Goal: Information Seeking & Learning: Learn about a topic

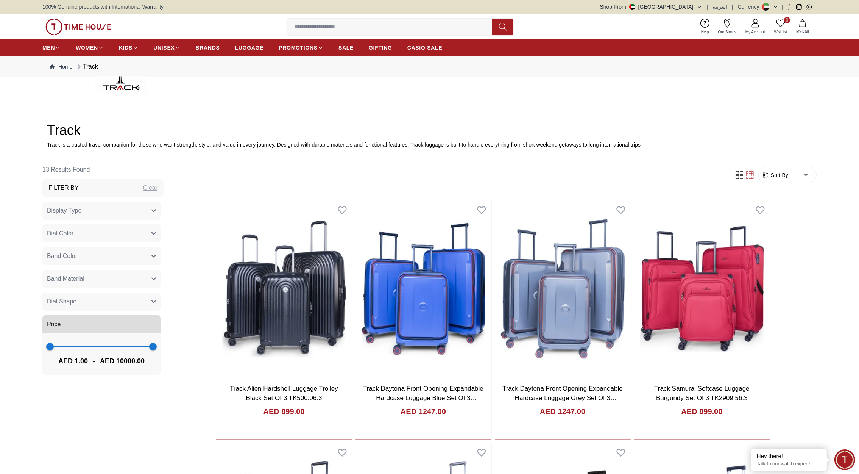
click at [88, 25] on img at bounding box center [78, 27] width 66 height 17
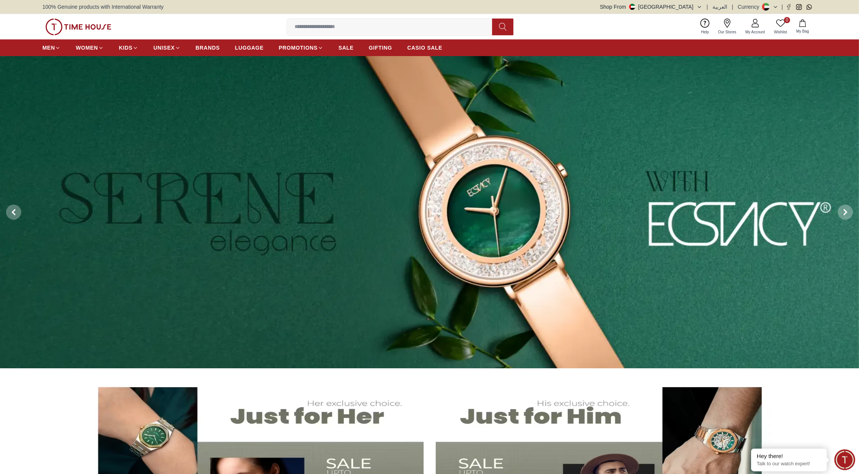
click at [92, 28] on img at bounding box center [78, 27] width 66 height 17
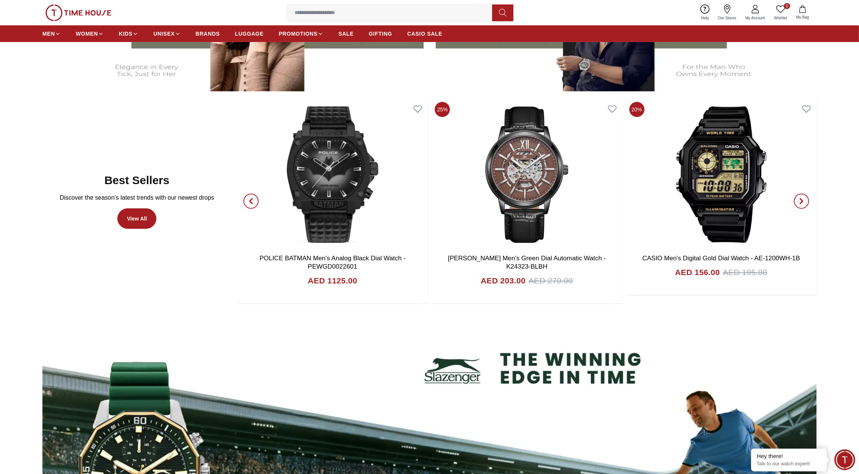
scroll to position [494, 0]
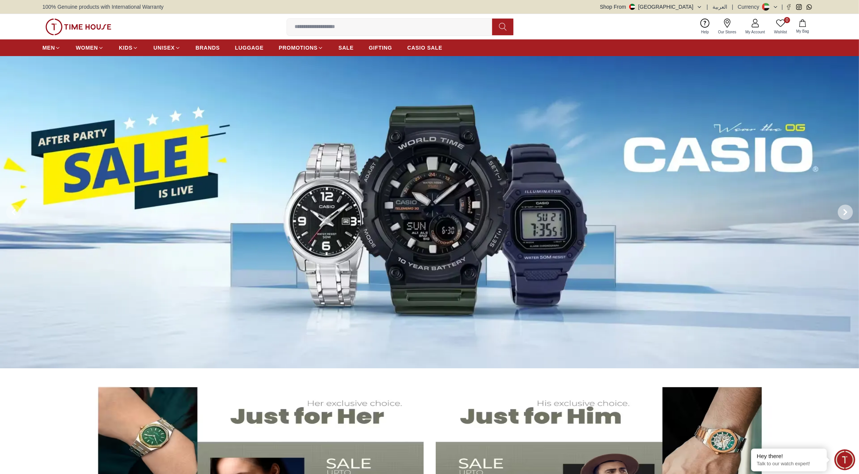
click at [848, 212] on icon at bounding box center [845, 212] width 6 height 6
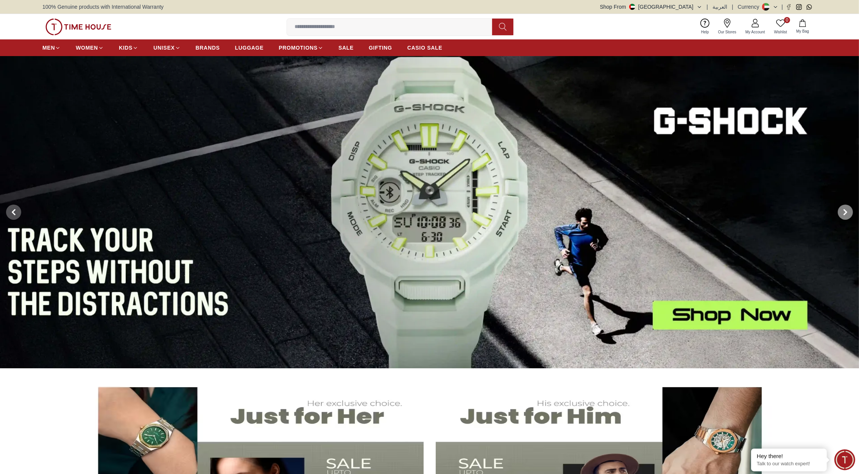
click at [843, 212] on icon at bounding box center [845, 212] width 6 height 6
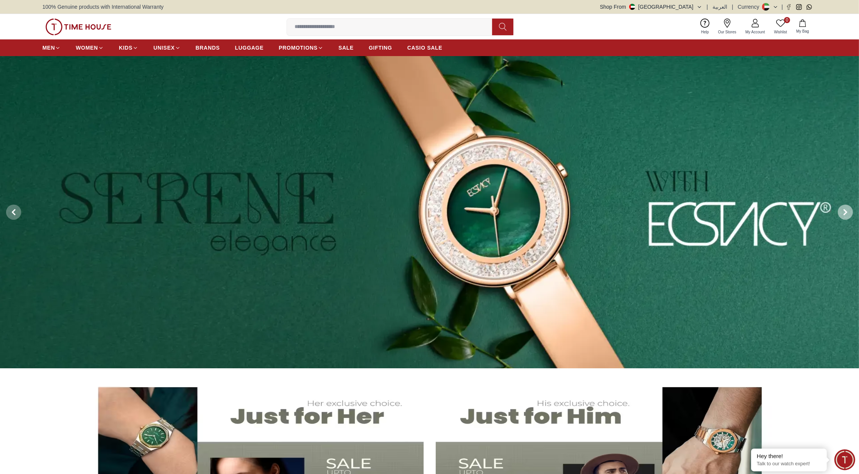
click at [844, 210] on icon at bounding box center [845, 212] width 6 height 6
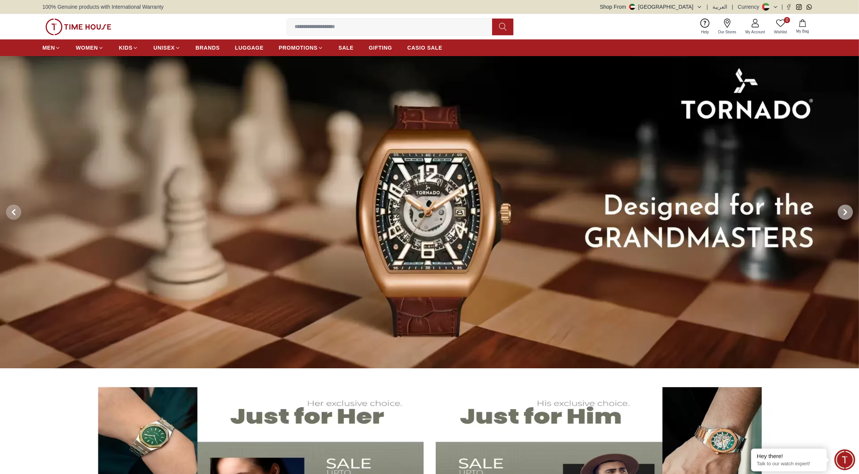
click at [844, 210] on icon at bounding box center [845, 212] width 6 height 6
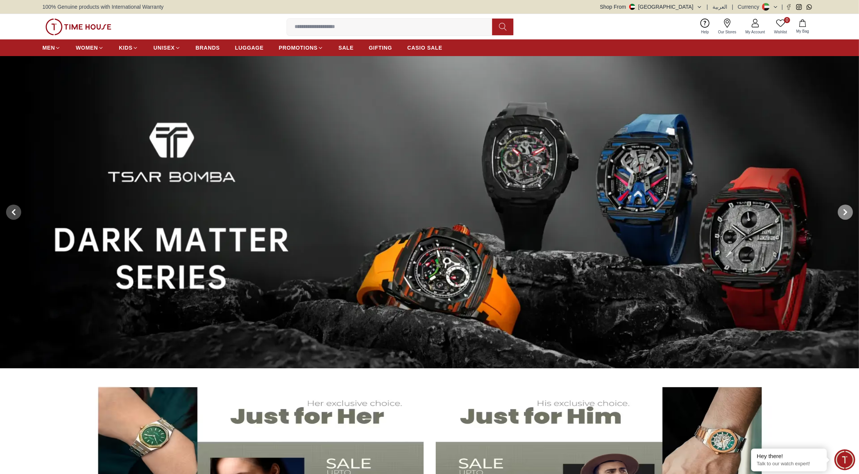
click at [845, 211] on icon at bounding box center [845, 212] width 2 height 5
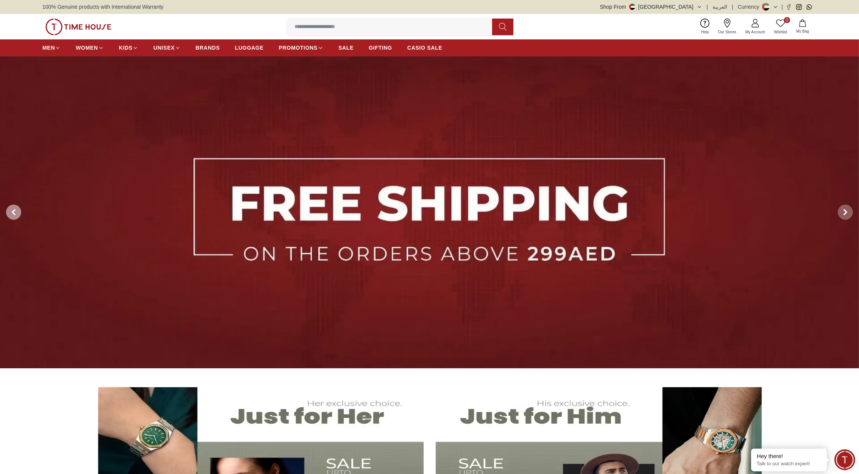
click at [13, 211] on icon at bounding box center [13, 212] width 2 height 5
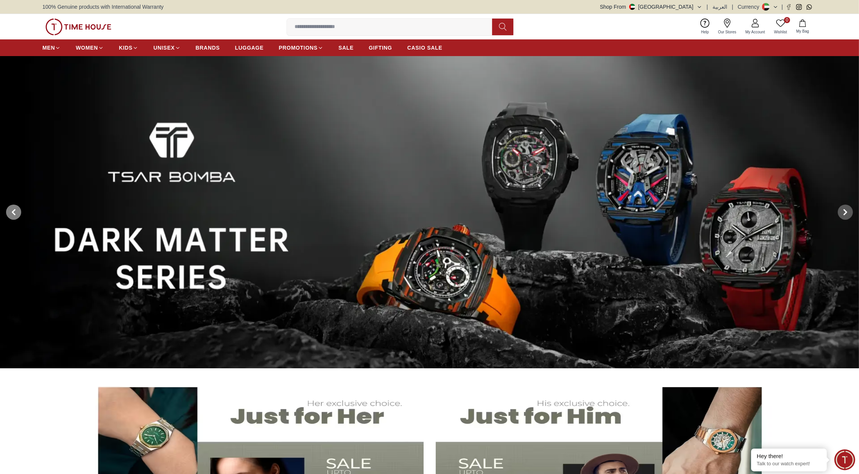
click at [13, 211] on icon at bounding box center [13, 212] width 2 height 5
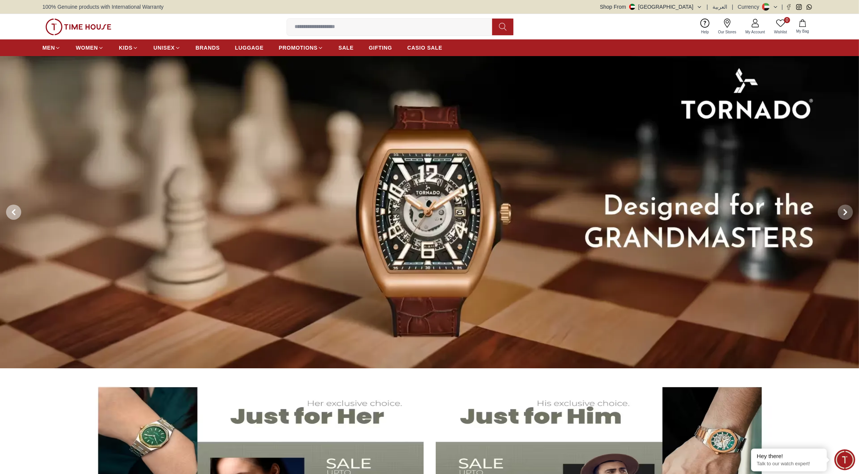
click at [13, 211] on icon at bounding box center [13, 212] width 2 height 5
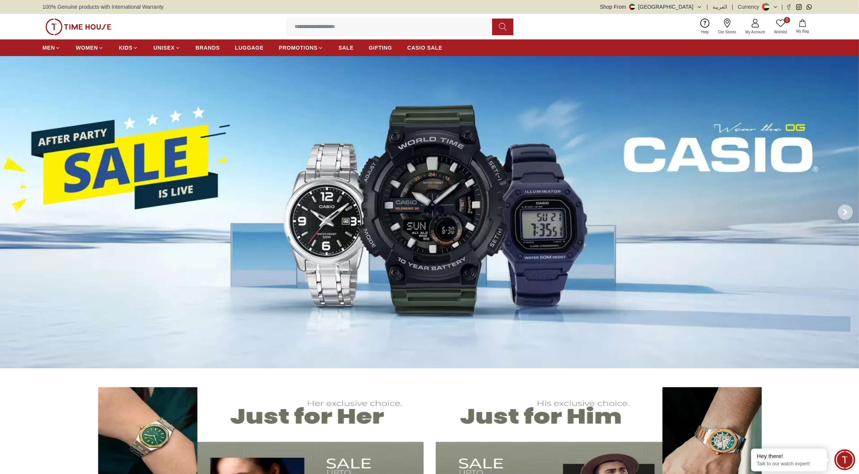
click at [843, 213] on icon at bounding box center [845, 212] width 6 height 6
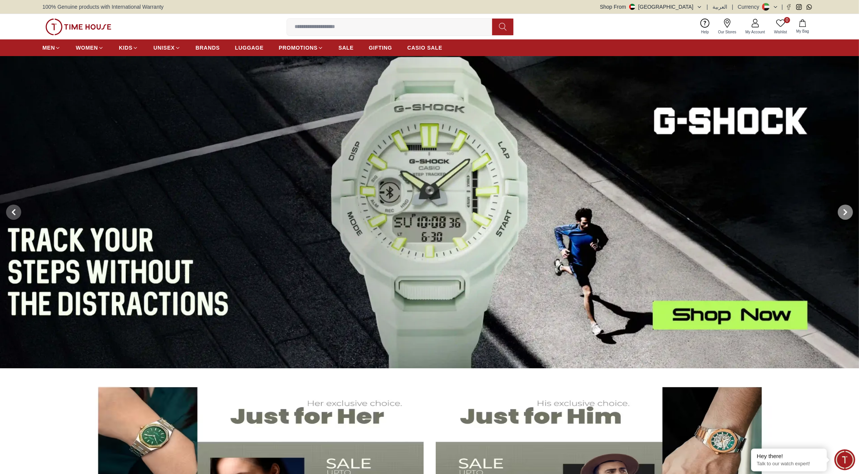
click at [843, 213] on icon at bounding box center [845, 212] width 6 height 6
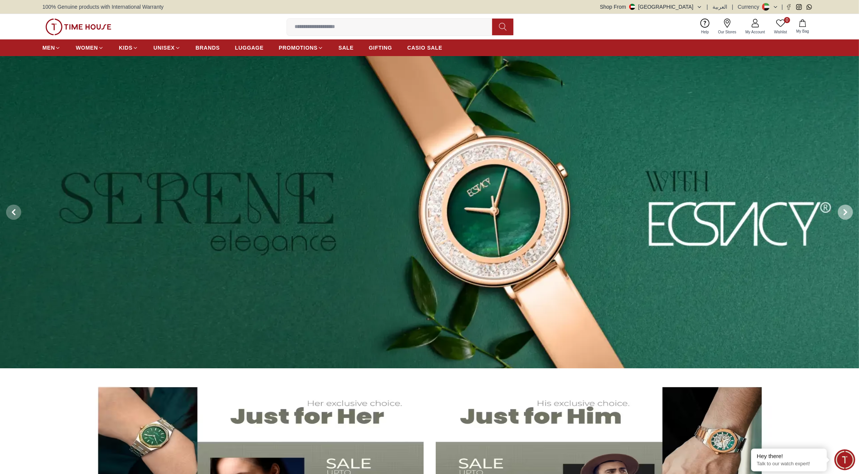
click at [843, 213] on icon at bounding box center [845, 212] width 6 height 6
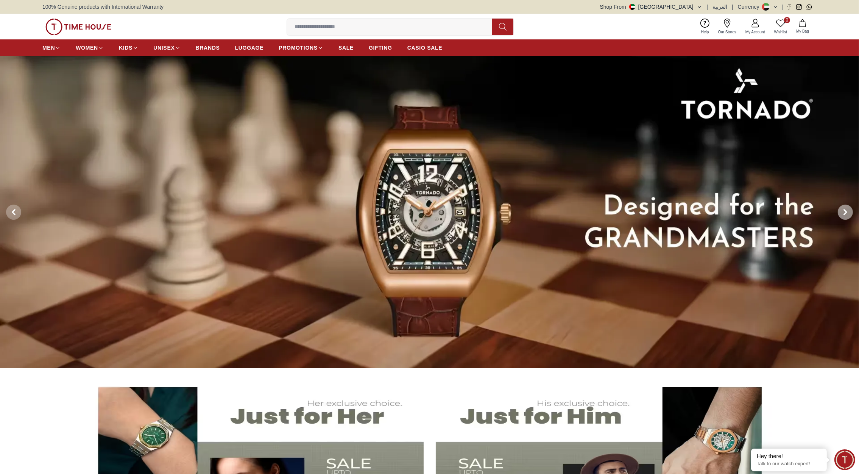
click at [843, 213] on icon at bounding box center [845, 212] width 6 height 6
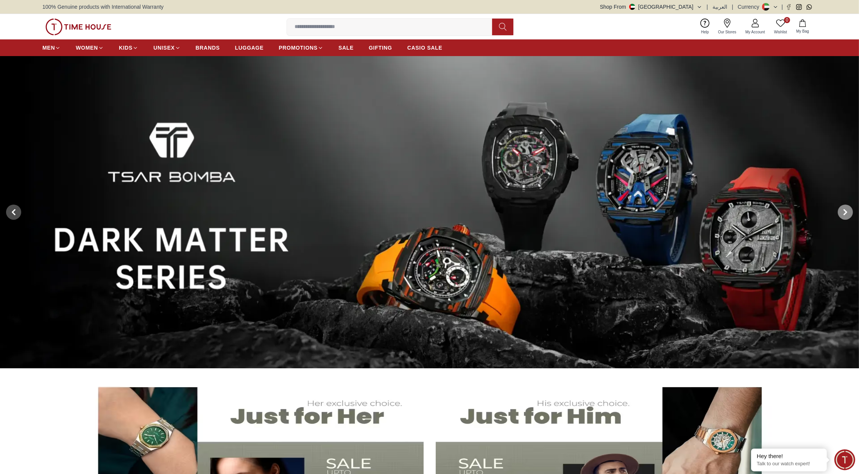
click at [843, 213] on icon at bounding box center [845, 212] width 6 height 6
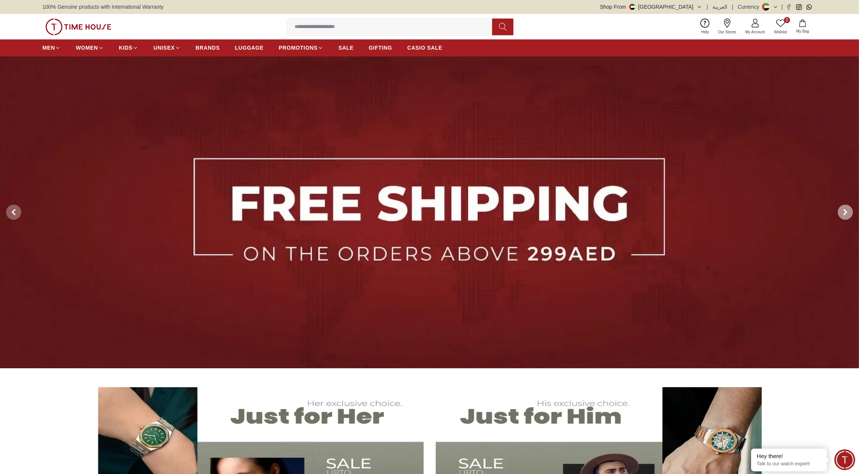
click at [843, 213] on icon at bounding box center [845, 212] width 6 height 6
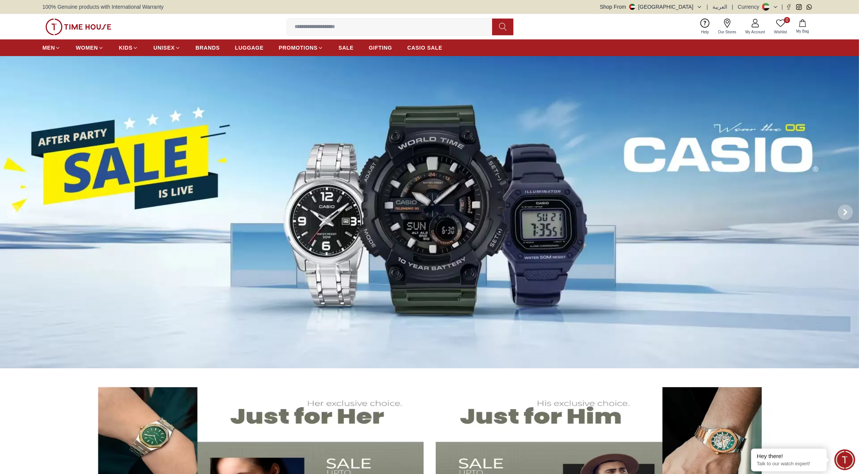
drag, startPoint x: 843, startPoint y: 213, endPoint x: 29, endPoint y: 391, distance: 834.0
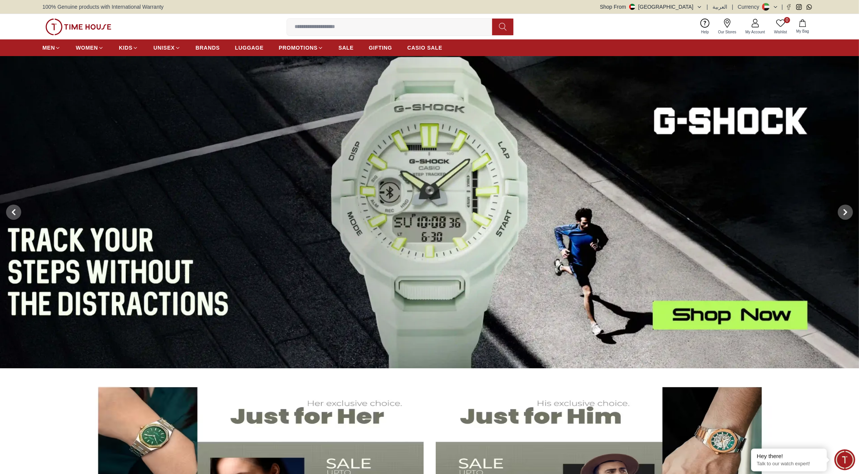
drag, startPoint x: 848, startPoint y: 210, endPoint x: 37, endPoint y: 389, distance: 830.2
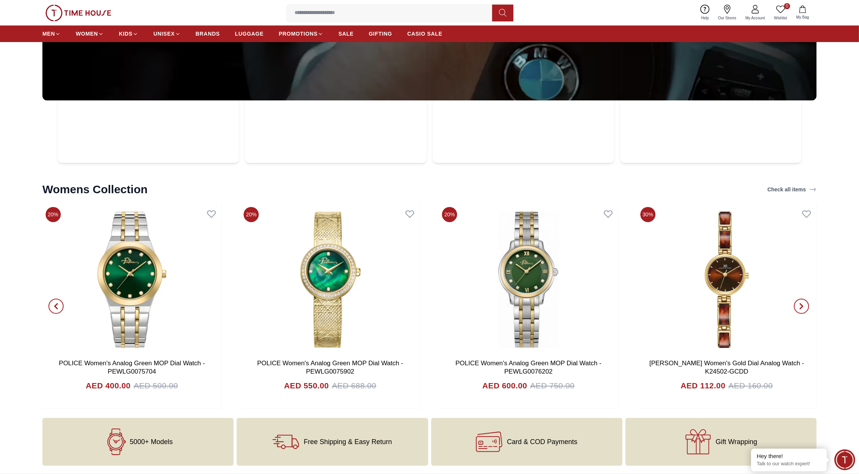
scroll to position [3306, 0]
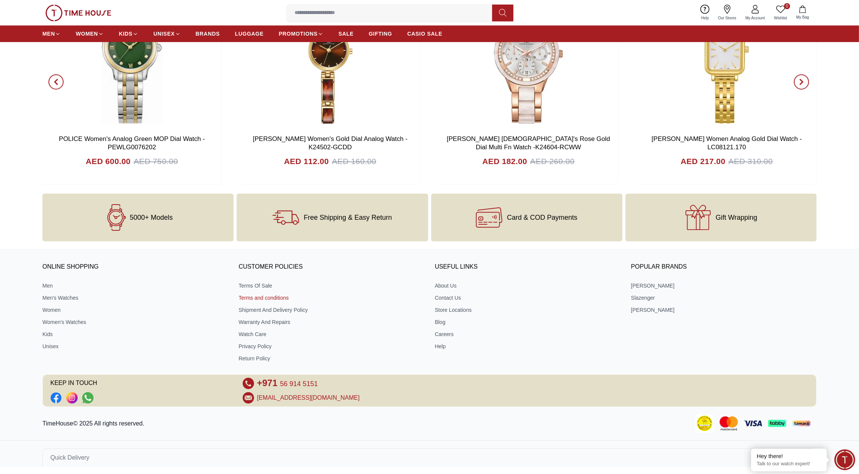
click at [263, 298] on link "Terms and conditions" at bounding box center [332, 298] width 186 height 8
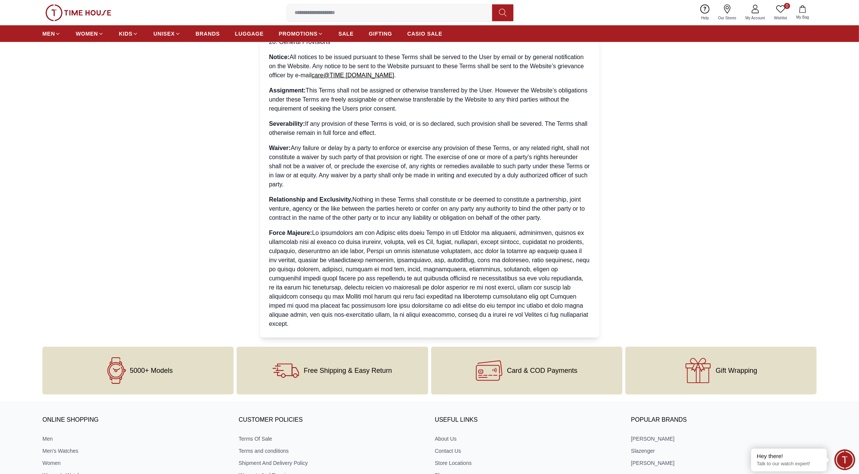
scroll to position [5566, 0]
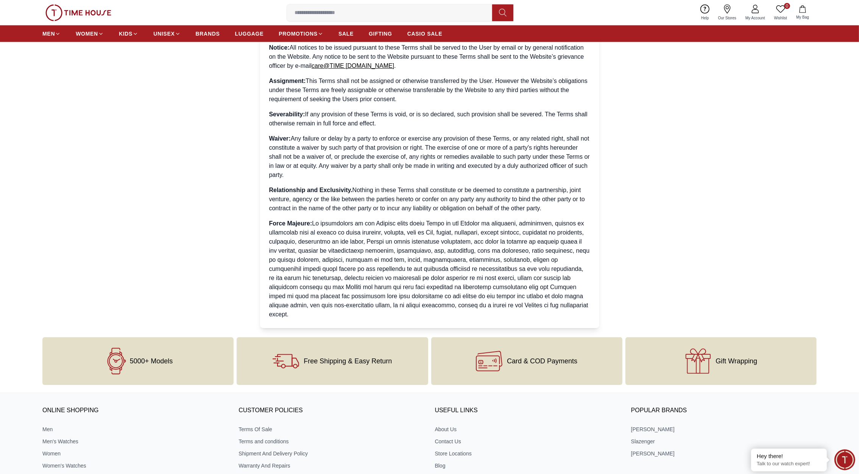
drag, startPoint x: 294, startPoint y: 291, endPoint x: 269, endPoint y: 48, distance: 244.7
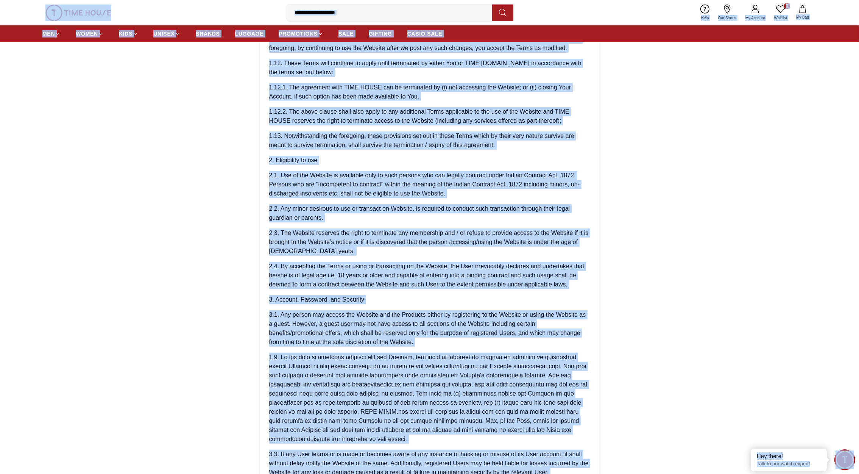
scroll to position [0, 0]
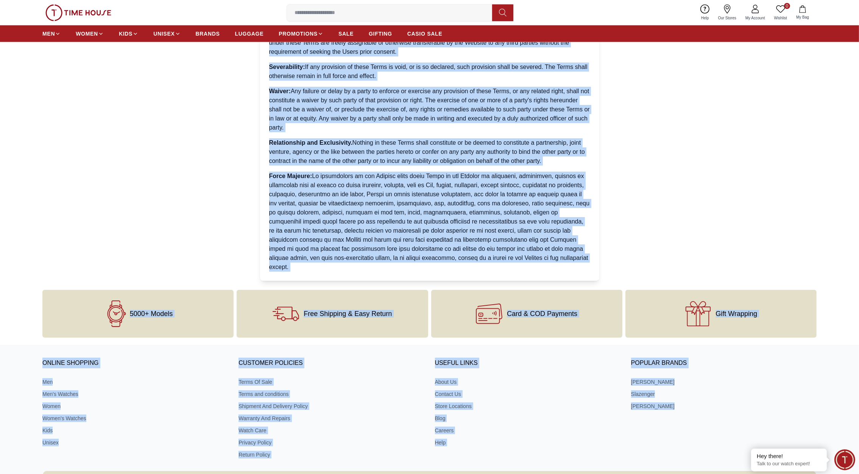
scroll to position [5688, 0]
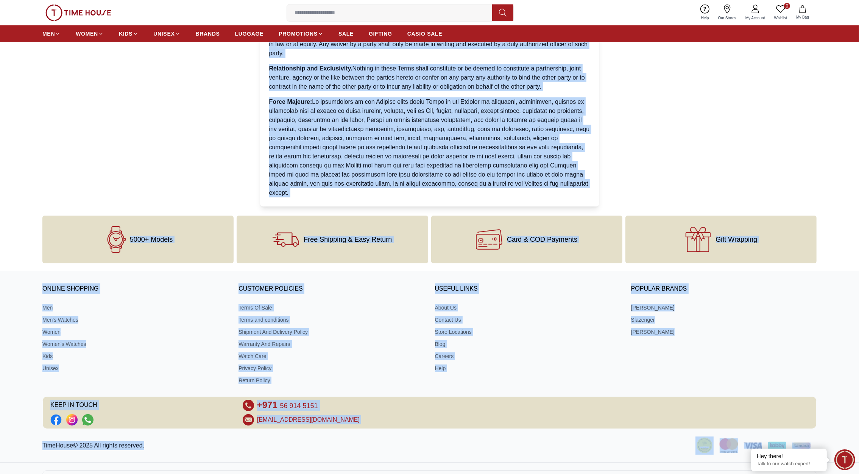
drag, startPoint x: 267, startPoint y: 99, endPoint x: 594, endPoint y: 166, distance: 333.5
copy div "LOREM IPS DOLORSITAM 4. Conse ad Eli 2.5. Seddo eiu tem incididu utl etd.MAGN A…"
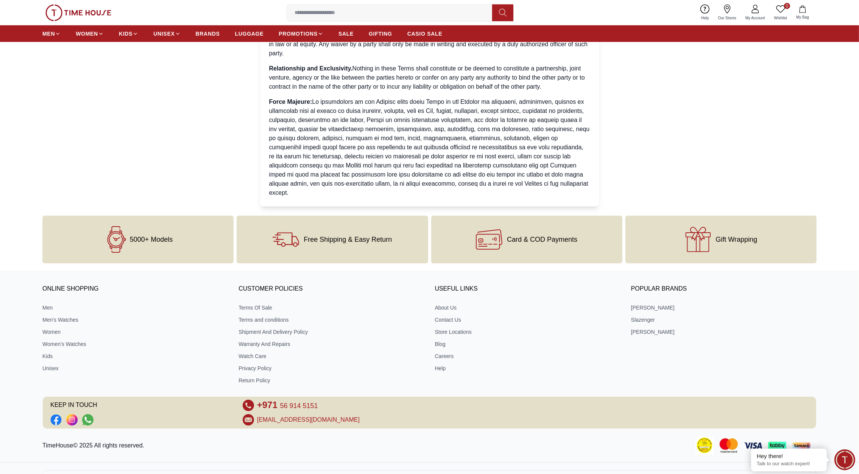
click at [402, 436] on div "TimeHouse© 2025 All rights reserved." at bounding box center [429, 445] width 859 height 18
click at [275, 328] on link "Shipment And Delivery Policy" at bounding box center [332, 332] width 186 height 8
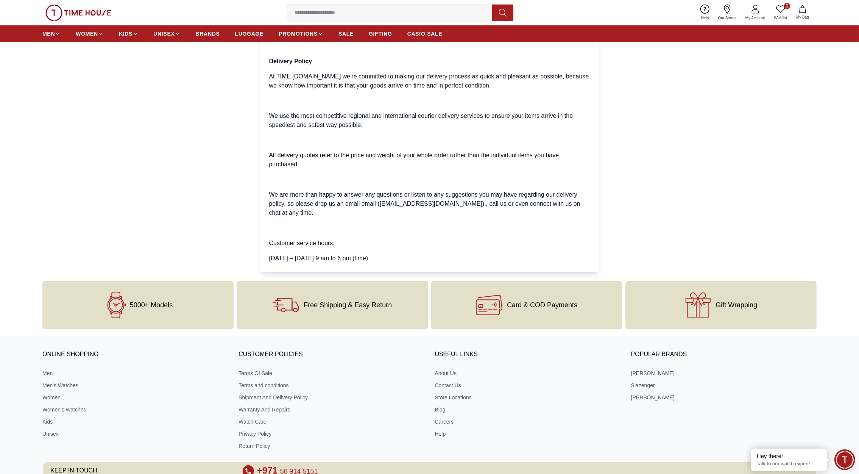
scroll to position [221, 0]
drag, startPoint x: 387, startPoint y: 265, endPoint x: 271, endPoint y: 70, distance: 227.5
click at [271, 70] on ol "[DOMAIN_NAME] understands that getting your items on-time is important to you, …" at bounding box center [429, 79] width 321 height 370
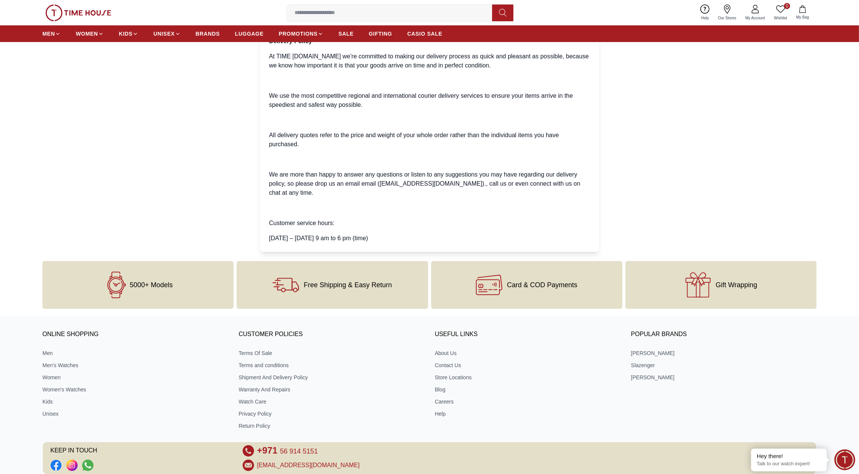
scroll to position [318, 0]
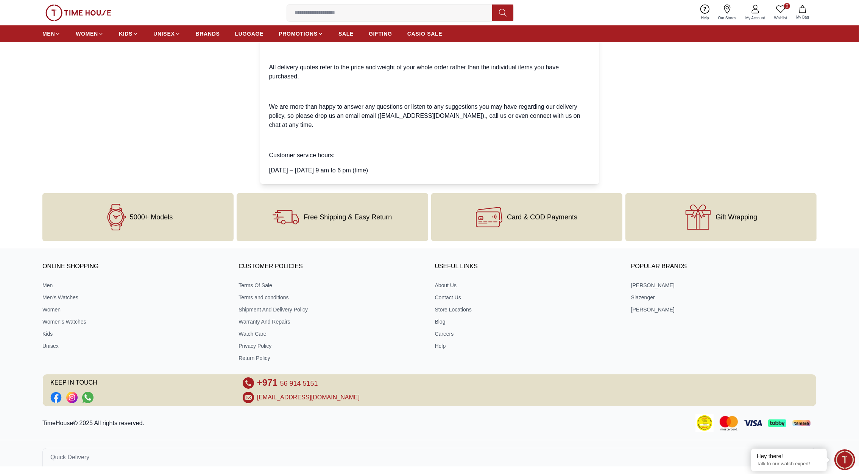
drag, startPoint x: 267, startPoint y: 96, endPoint x: 385, endPoint y: 174, distance: 141.9
copy div "Loremips & Dolorsit AMETCONSE.adipi elitseddoei temp incidid utla etdol ma-aliq…"
click at [271, 323] on link "Warranty And Repairs" at bounding box center [332, 322] width 186 height 8
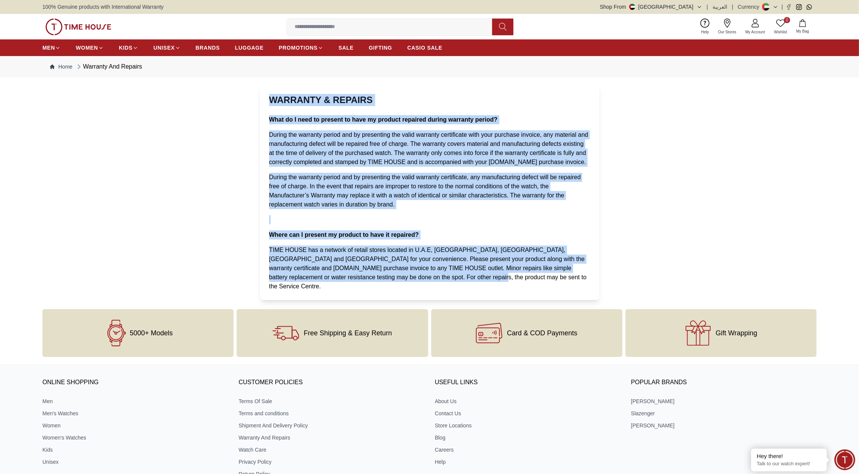
drag, startPoint x: 267, startPoint y: 96, endPoint x: 430, endPoint y: 275, distance: 241.8
click at [430, 275] on div "WARRANTY & REPAIRS What do I need to present to have my product repaired during…" at bounding box center [429, 192] width 339 height 215
copy div "LOREMIPS & DOLORSI Amet co A elit se doeiusm te inci ut laboree dolorema aliqua…"
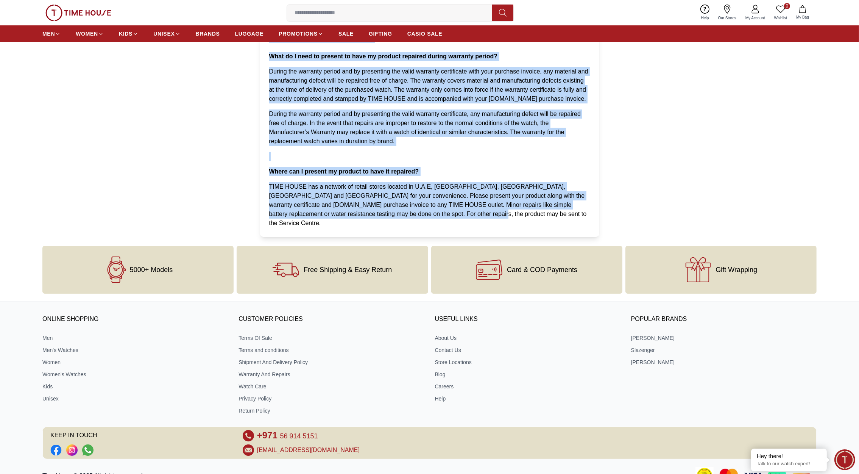
scroll to position [64, 0]
click at [253, 382] on link "Watch Care" at bounding box center [332, 386] width 186 height 8
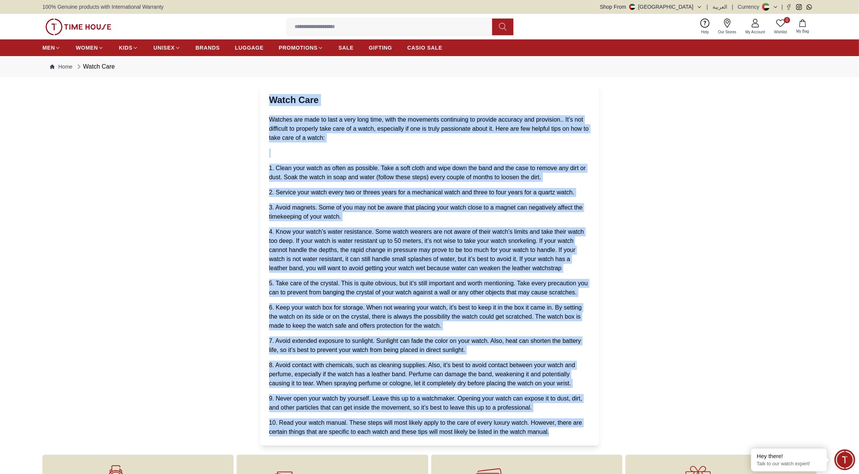
drag, startPoint x: 555, startPoint y: 431, endPoint x: 270, endPoint y: 98, distance: 438.7
click at [270, 98] on div "Watch Care Watches are made to last a very long time, with the movements contin…" at bounding box center [429, 265] width 339 height 360
copy div "Lorem Ipsu Dolorsi ame cons ad elit s doei temp inci, utla etd magnaaliq enimad…"
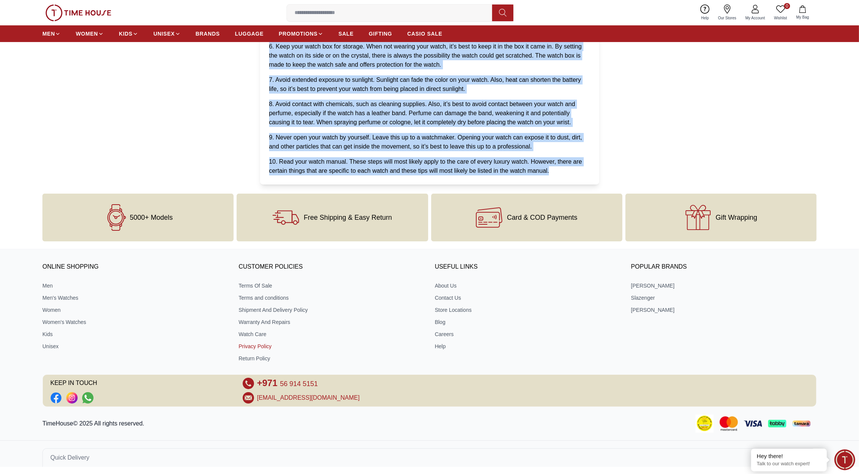
click at [249, 346] on link "Privacy Policy" at bounding box center [332, 346] width 186 height 8
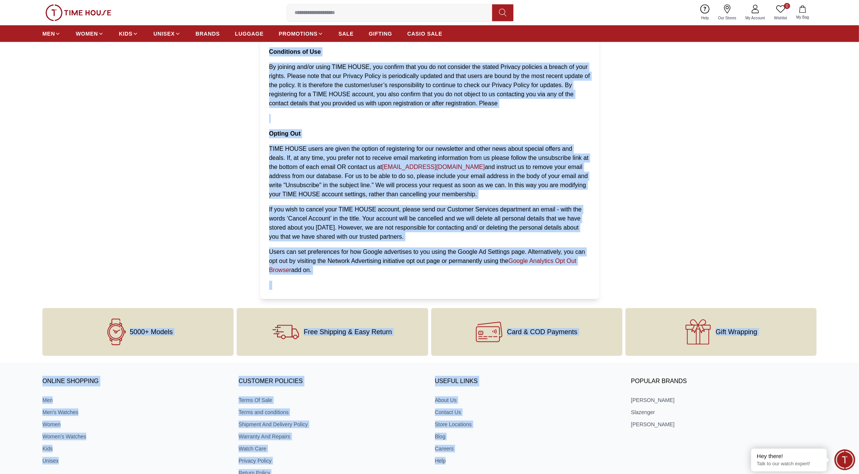
scroll to position [1548, 0]
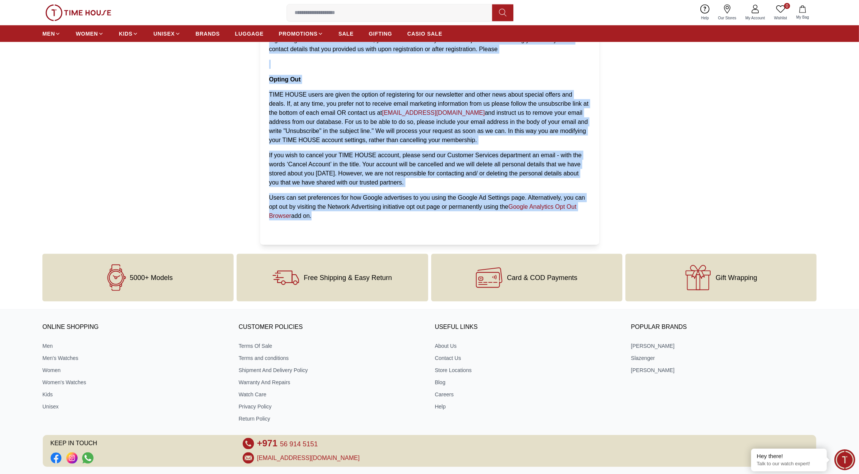
drag, startPoint x: 269, startPoint y: 98, endPoint x: 312, endPoint y: 216, distance: 125.6
copy div "LOREMIP DOLORS Ametconse.adipi (elit sedd ei temporin ut la ‘et’, ‘dol’, ‘ma’) …"
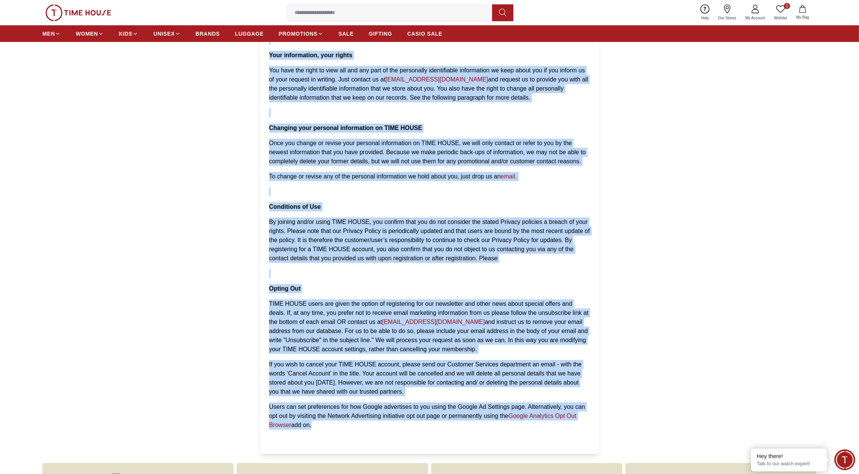
scroll to position [1607, 0]
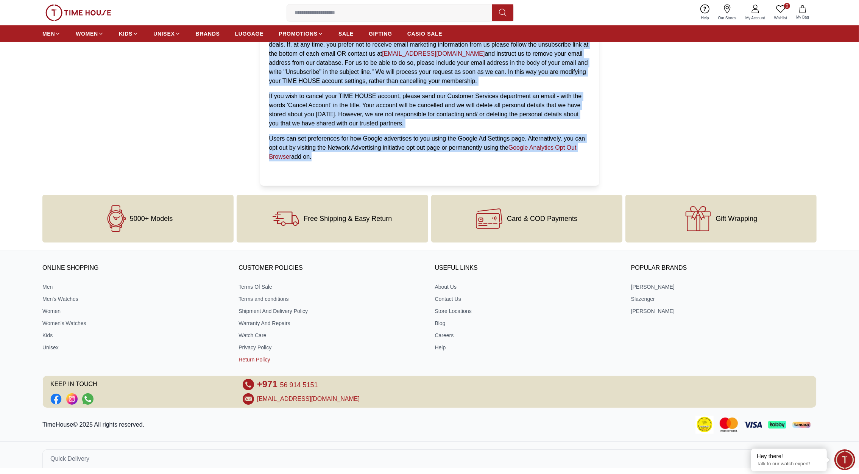
click at [253, 357] on link "Return Policy" at bounding box center [332, 359] width 186 height 8
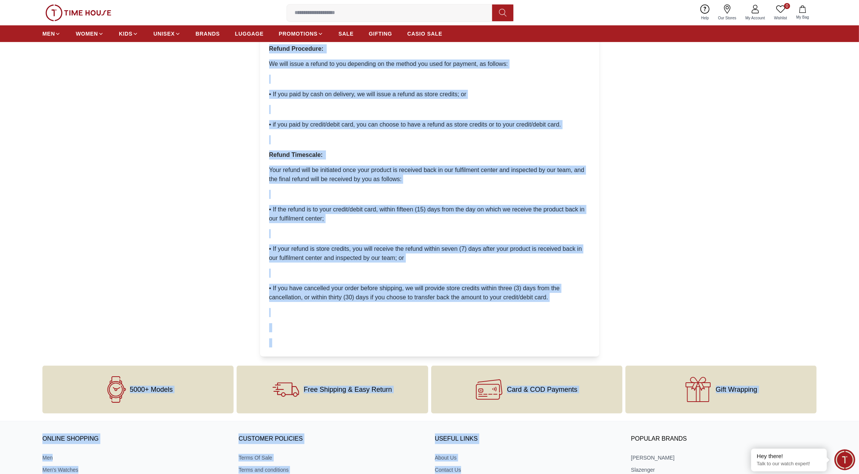
scroll to position [550, 0]
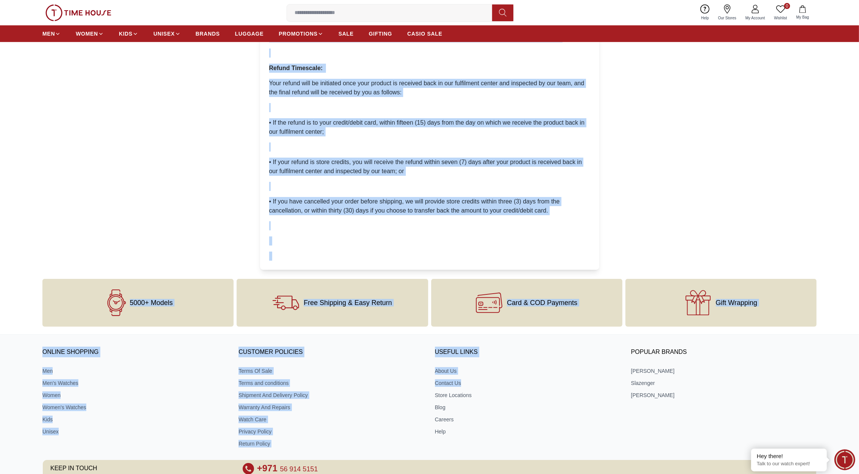
drag, startPoint x: 269, startPoint y: 96, endPoint x: 554, endPoint y: 213, distance: 308.0
copy div "Loremi/Dolorsi/Ametconsecte/Adipiscingel Seddoei Tempo inc Utlaboreet 0. Dol ma…"
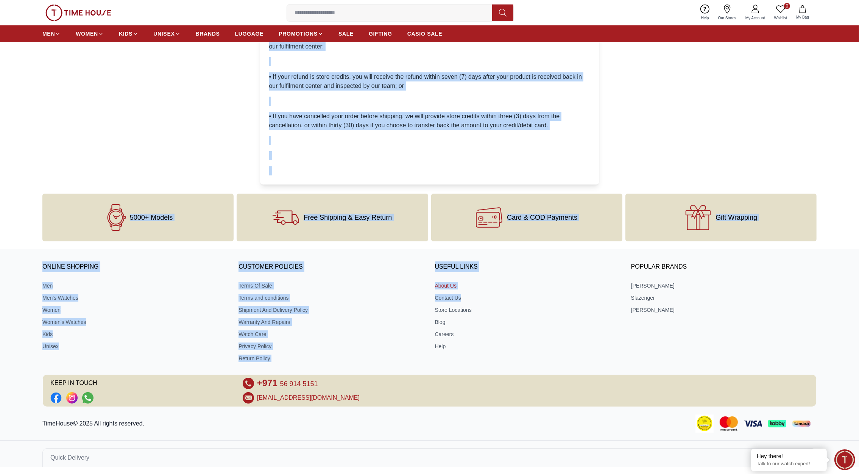
click at [447, 284] on link "About Us" at bounding box center [528, 286] width 186 height 8
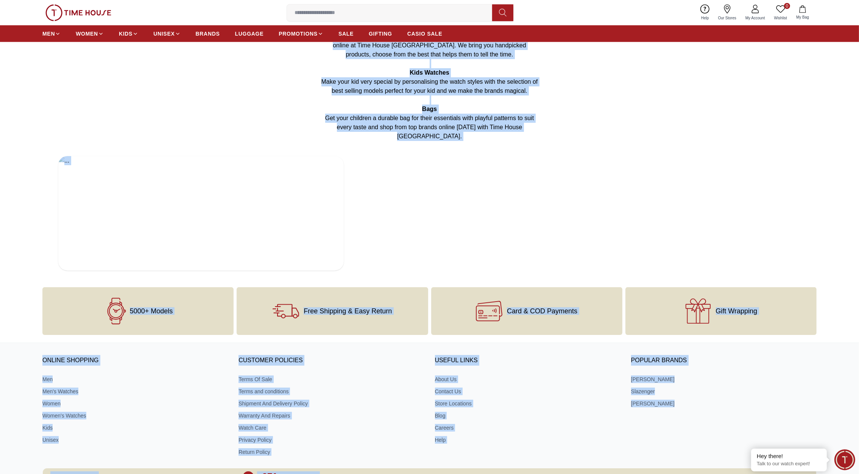
scroll to position [1350, 0]
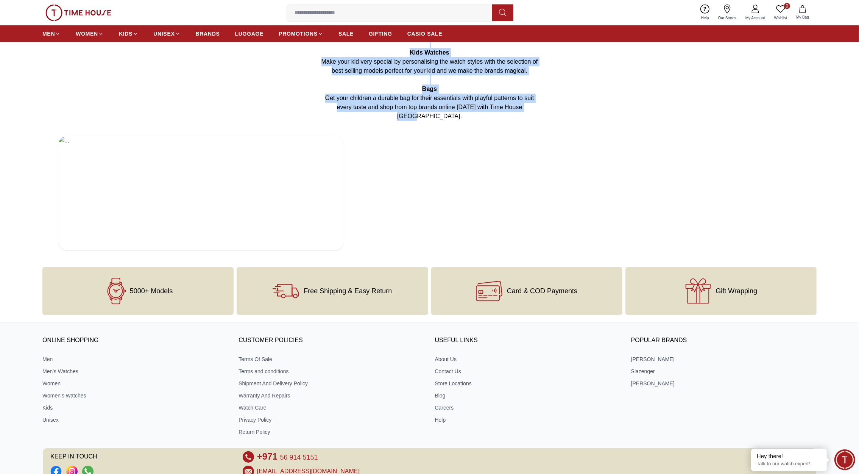
drag, startPoint x: 395, startPoint y: 104, endPoint x: 536, endPoint y: 45, distance: 153.4
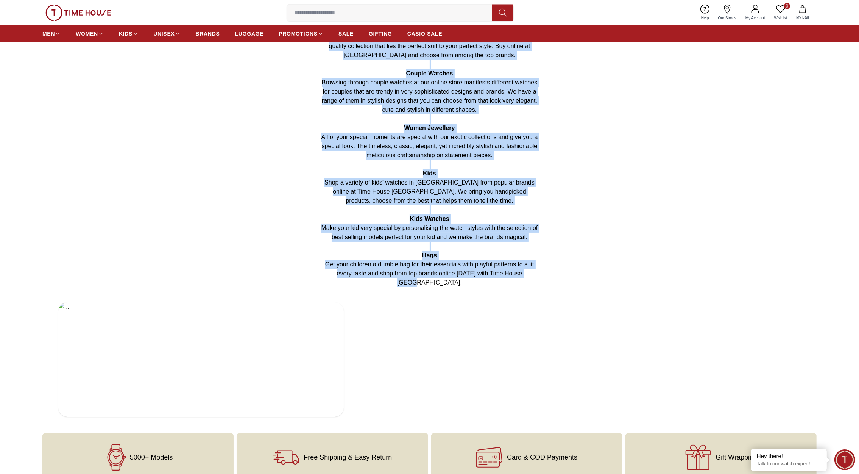
scroll to position [1177, 0]
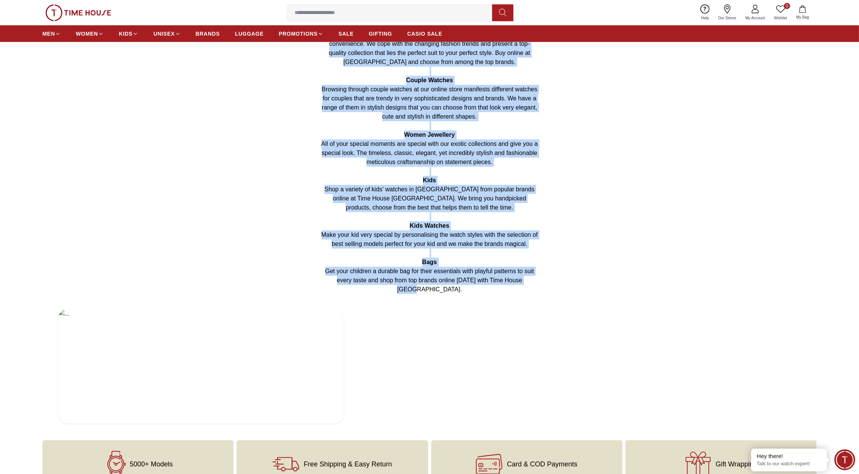
copy div "ABOUT US Established in [DATE], TIME HOUSE is a young, energetic and vibrant re…"
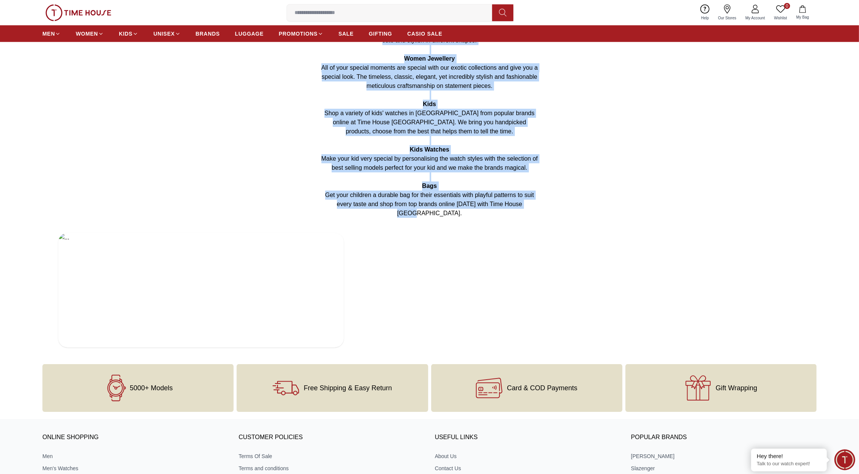
scroll to position [1350, 0]
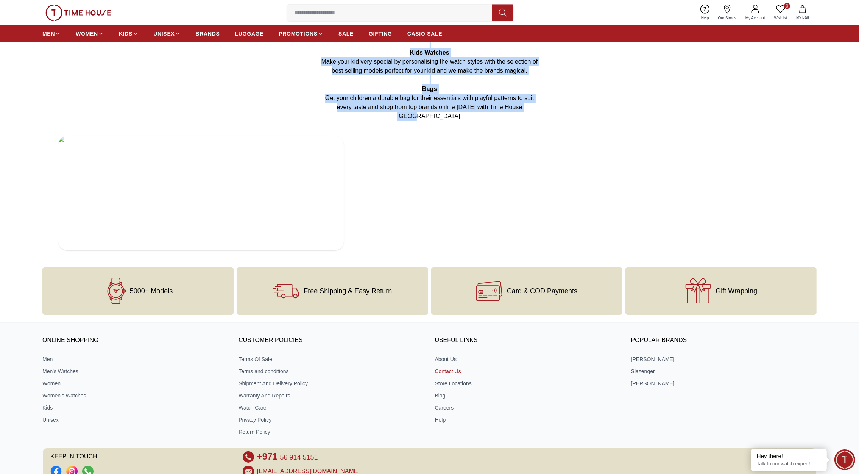
click at [453, 367] on link "Contact Us" at bounding box center [528, 371] width 186 height 8
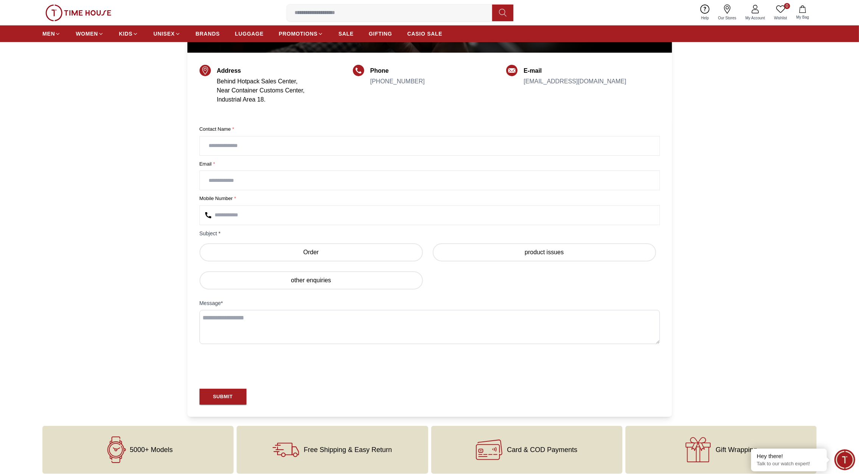
scroll to position [138, 0]
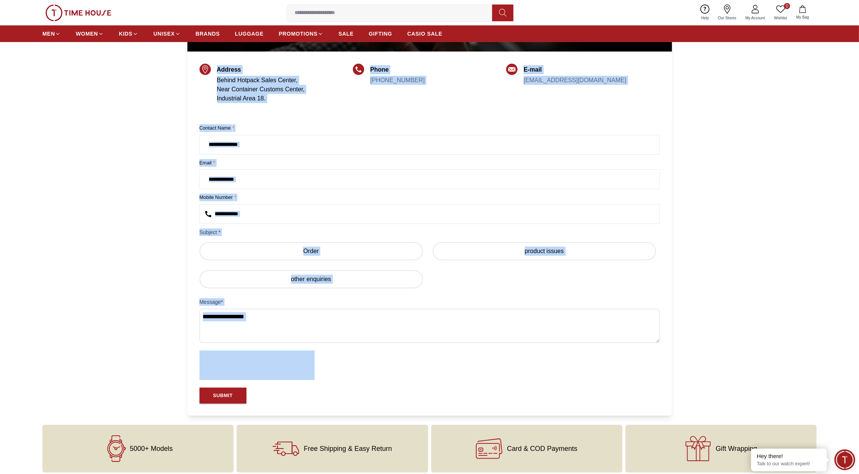
drag, startPoint x: 290, startPoint y: 398, endPoint x: 198, endPoint y: 64, distance: 345.7
click at [198, 64] on div "Contact Us Address Behind Hotpack Sales Center, Near Container Customs Center, …" at bounding box center [429, 185] width 485 height 461
copy body "Address Behind Hotpack Sales Center, Near Container Customs Center, Industrial …"
click at [764, 287] on section "Contact Us Address Behind Hotpack Sales Center, Near Container Customs Center, …" at bounding box center [429, 185] width 859 height 461
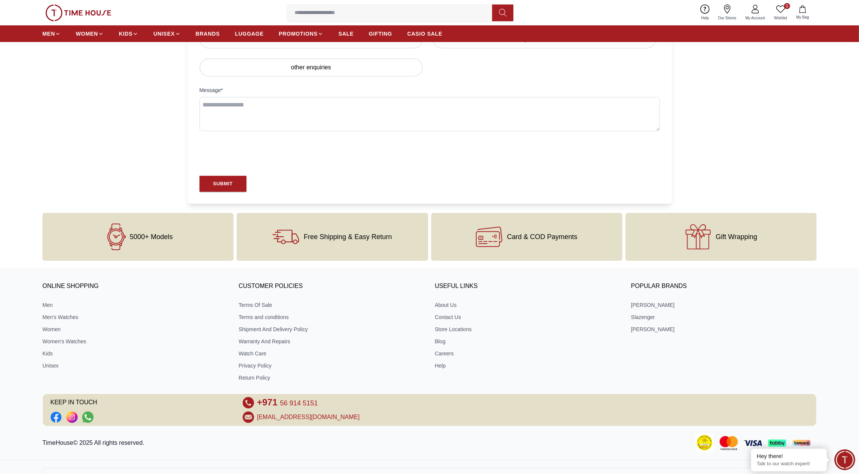
scroll to position [368, 0]
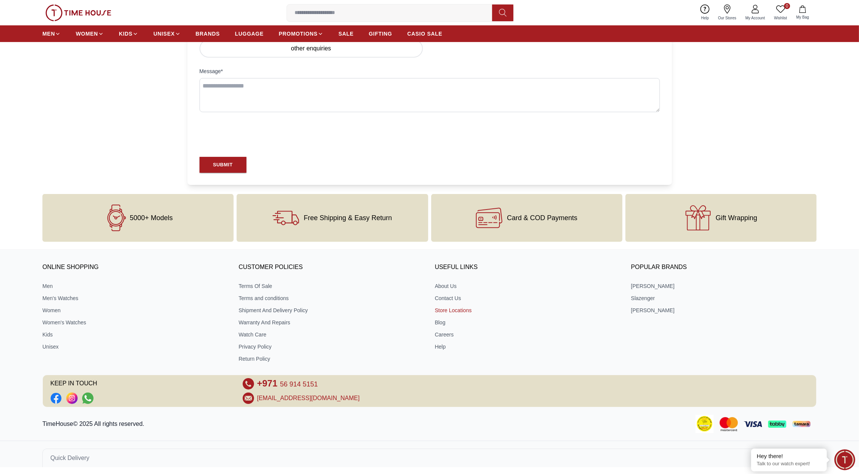
click at [460, 310] on link "Store Locations" at bounding box center [528, 310] width 186 height 8
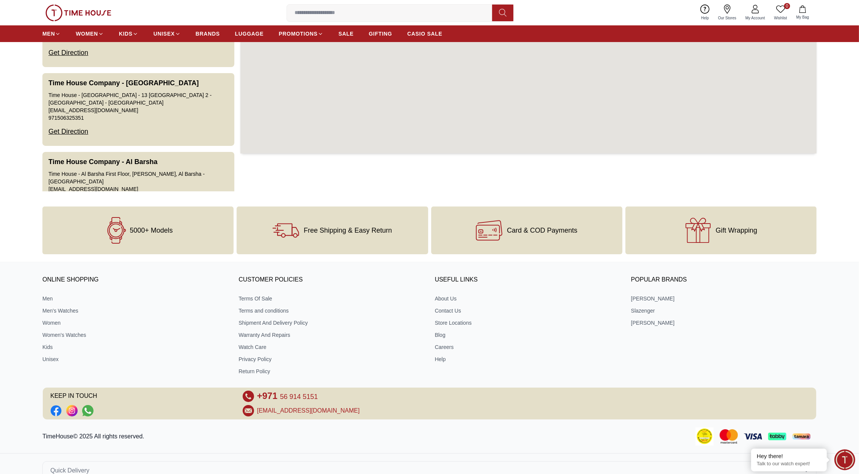
scroll to position [84, 0]
click at [442, 334] on link "Blog" at bounding box center [528, 334] width 186 height 8
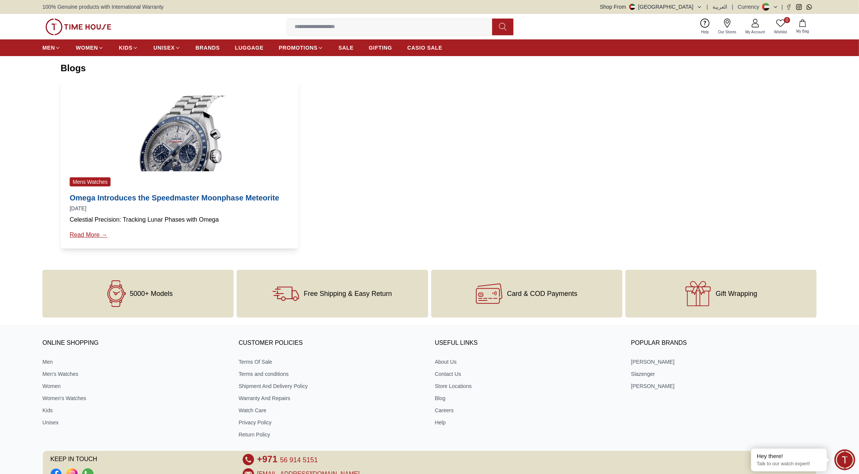
click at [86, 232] on link "Read More →" at bounding box center [180, 234] width 220 height 9
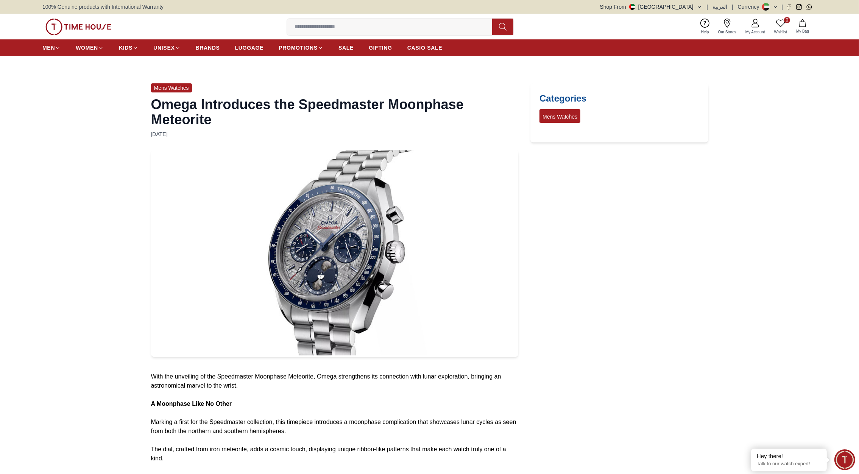
click at [94, 24] on img at bounding box center [78, 27] width 66 height 17
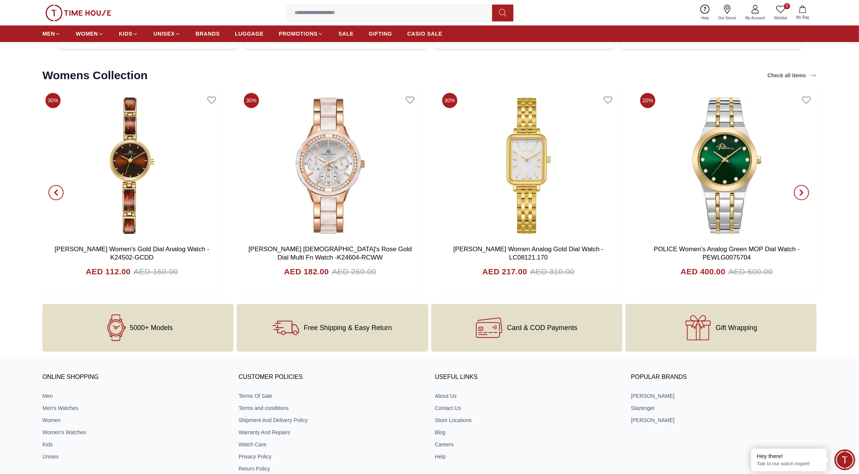
scroll to position [3316, 0]
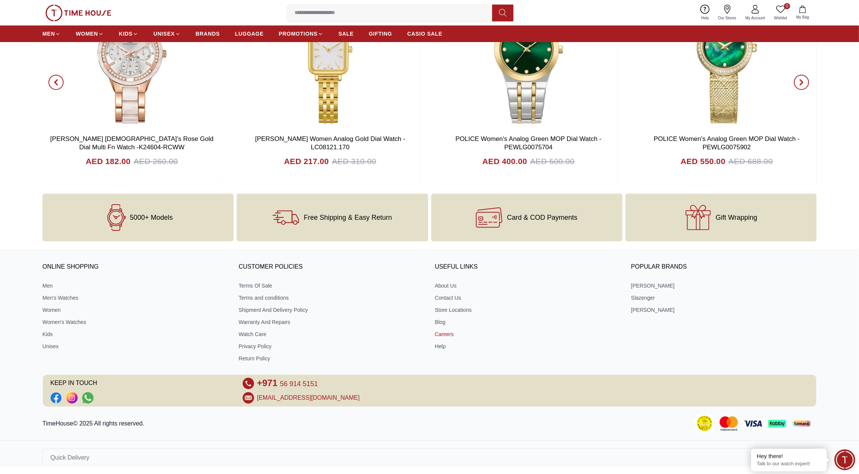
click at [446, 334] on link "Careers" at bounding box center [528, 334] width 186 height 8
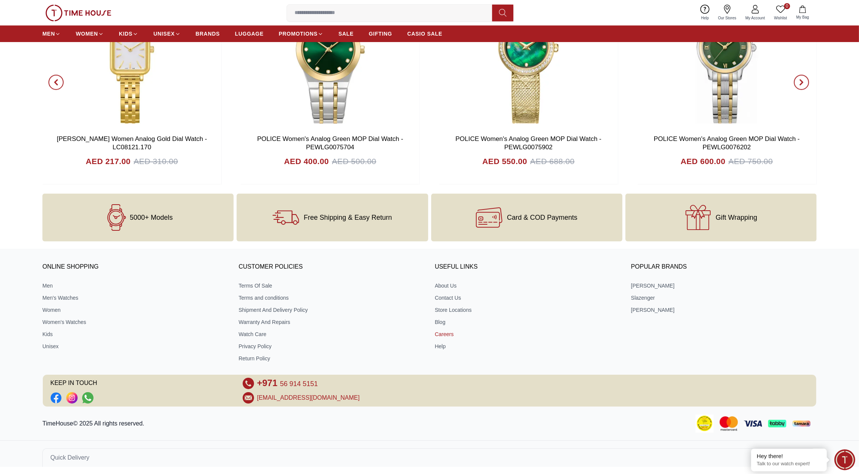
click at [443, 332] on link "Careers" at bounding box center [528, 334] width 186 height 8
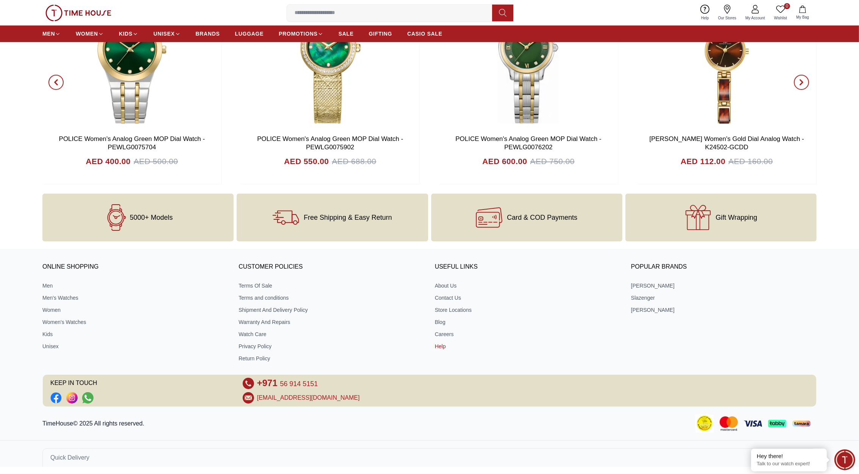
click at [438, 345] on link "Help" at bounding box center [528, 346] width 186 height 8
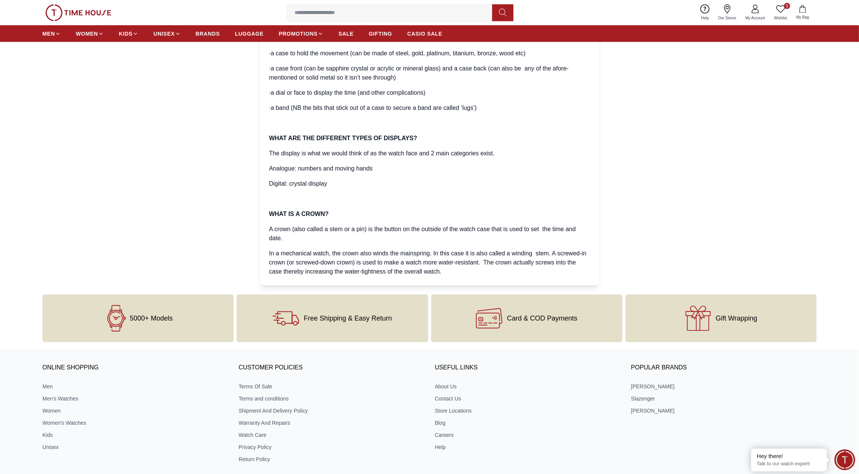
scroll to position [1831, 0]
click at [444, 271] on p "In a mechanical watch, the crown also winds the mainspring. In this case it is …" at bounding box center [429, 262] width 321 height 27
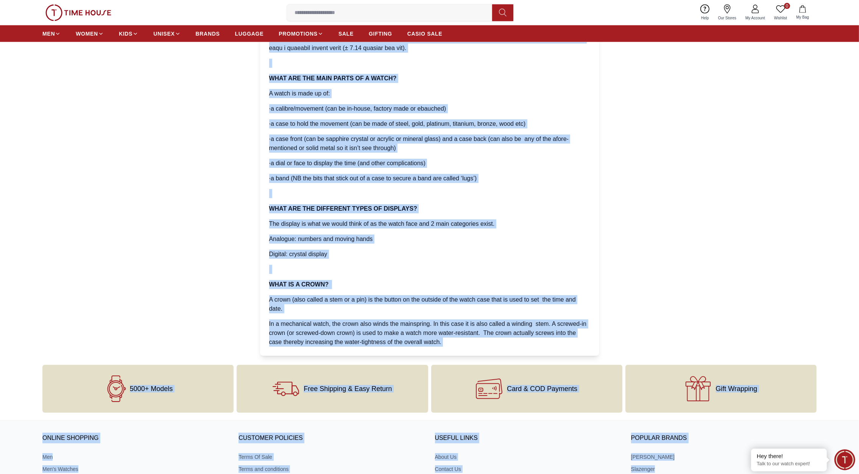
scroll to position [1932, 0]
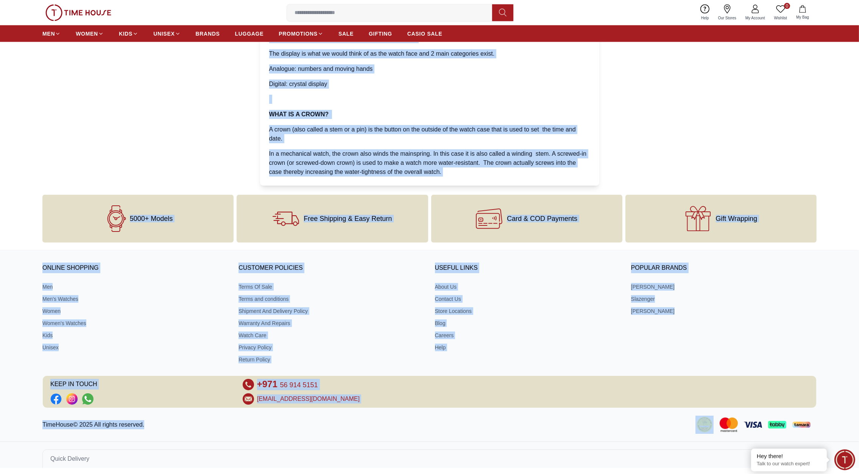
drag, startPoint x: 268, startPoint y: 99, endPoint x: 444, endPoint y: 171, distance: 189.8
copy div "Lore IPSUM DO SI AMETC? Adi elitse doe temporinc utl etdolor mag al 7en (ADM) V…"
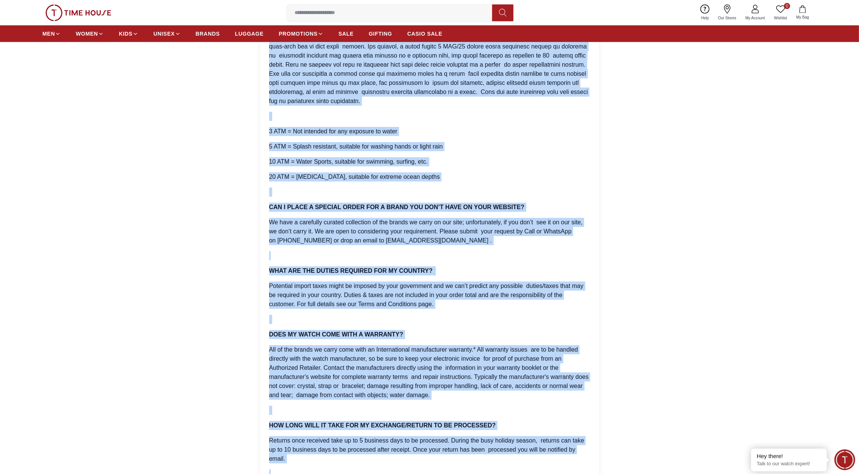
scroll to position [0, 0]
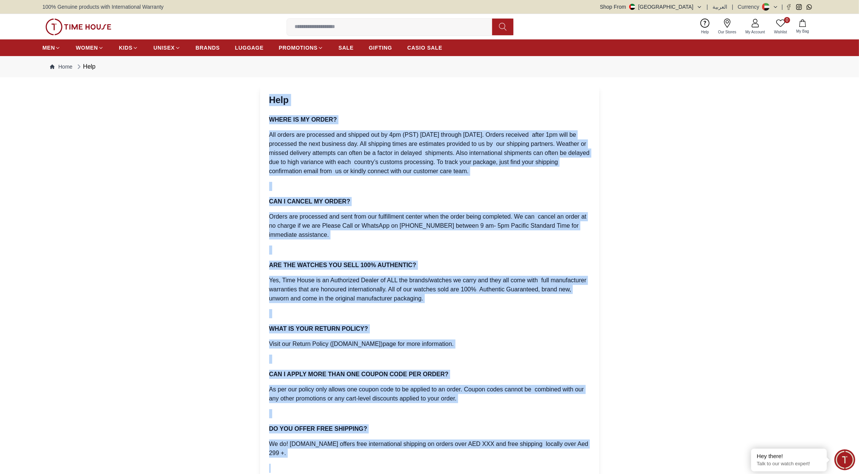
click at [689, 7] on button "Shop From [GEOGRAPHIC_DATA]" at bounding box center [651, 7] width 102 height 8
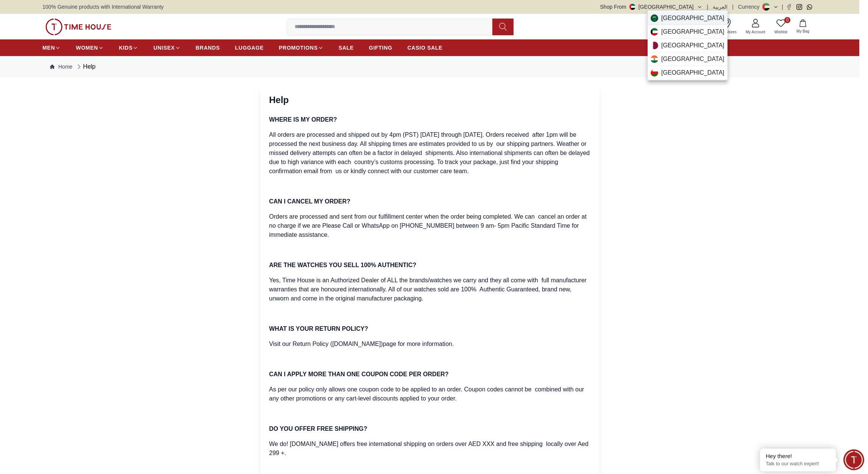
click at [666, 18] on span "[GEOGRAPHIC_DATA]" at bounding box center [692, 18] width 63 height 9
